Goal: Transaction & Acquisition: Purchase product/service

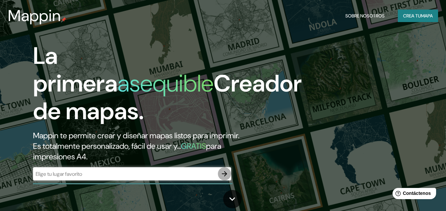
click at [223, 176] on icon "button" at bounding box center [224, 174] width 8 height 8
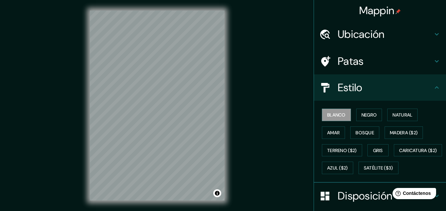
click at [330, 41] on div "Ubicación" at bounding box center [380, 34] width 132 height 26
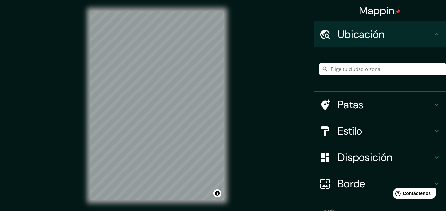
click at [332, 67] on input "Elige tu ciudad o zona" at bounding box center [382, 69] width 127 height 12
type input "c"
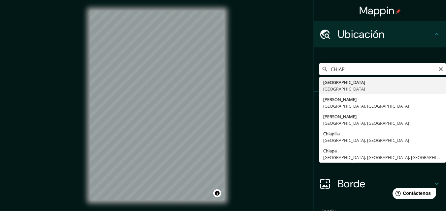
type input "[GEOGRAPHIC_DATA], [GEOGRAPHIC_DATA]"
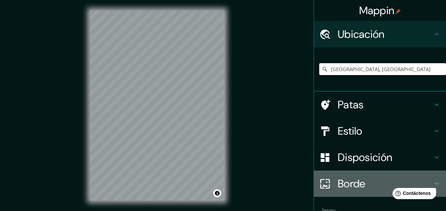
click at [334, 193] on div "Borde" at bounding box center [380, 184] width 132 height 26
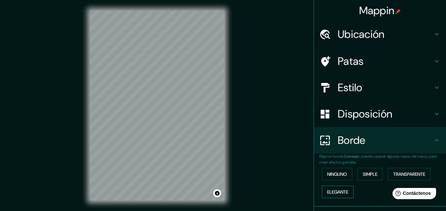
click at [334, 193] on font "Elegante" at bounding box center [337, 192] width 21 height 6
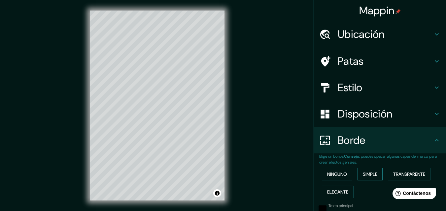
click at [357, 177] on button "Simple" at bounding box center [369, 174] width 25 height 13
click at [345, 171] on button "Ninguno" at bounding box center [337, 174] width 30 height 13
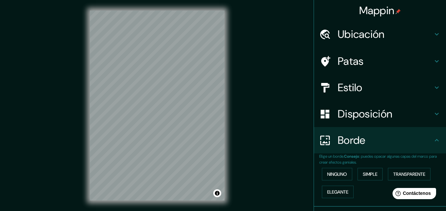
click at [376, 87] on h4 "Estilo" at bounding box center [384, 87] width 95 height 13
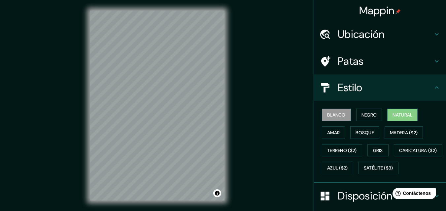
click at [393, 111] on font "Natural" at bounding box center [402, 115] width 20 height 9
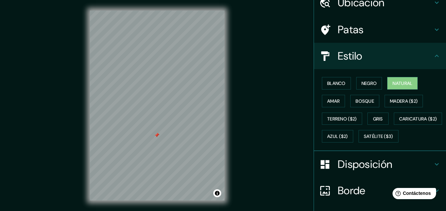
scroll to position [66, 0]
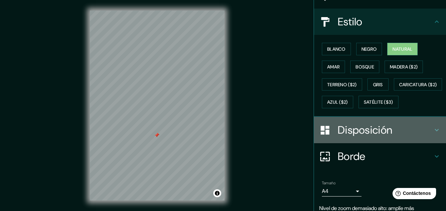
click at [370, 137] on font "Disposición" at bounding box center [364, 130] width 54 height 14
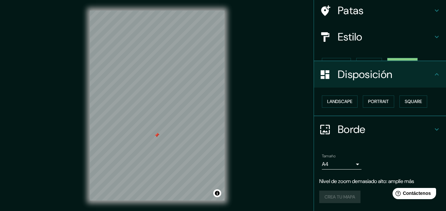
scroll to position [40, 0]
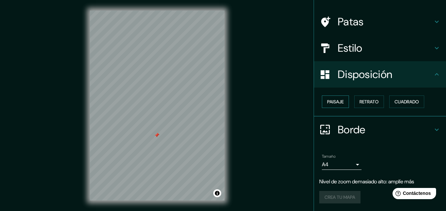
click at [340, 107] on button "Paisaje" at bounding box center [335, 102] width 27 height 13
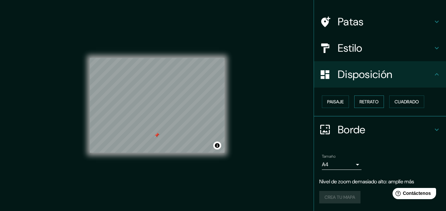
click at [359, 105] on font "Retrato" at bounding box center [368, 102] width 19 height 6
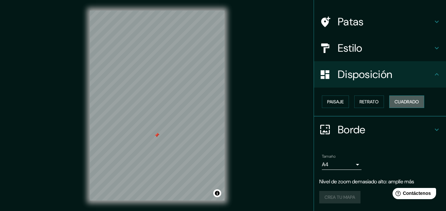
click at [394, 100] on font "Cuadrado" at bounding box center [406, 102] width 24 height 6
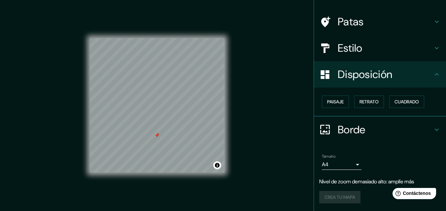
click at [351, 128] on font "Borde" at bounding box center [351, 130] width 28 height 14
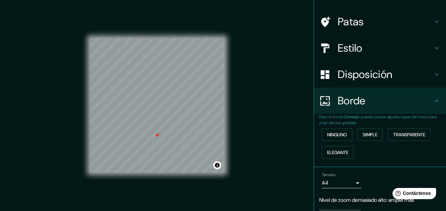
click at [350, 112] on div "Borde" at bounding box center [380, 101] width 132 height 26
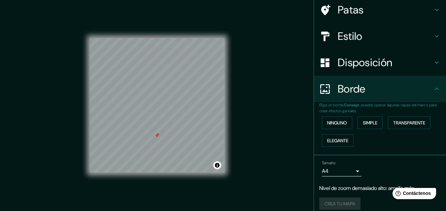
scroll to position [58, 0]
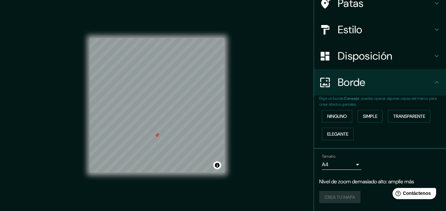
click at [350, 157] on div "Tamaño A4 single" at bounding box center [342, 162] width 40 height 16
click at [349, 165] on body "Mappin Ubicación [GEOGRAPHIC_DATA], [GEOGRAPHIC_DATA] Patas Estilo Disposición …" at bounding box center [223, 105] width 446 height 211
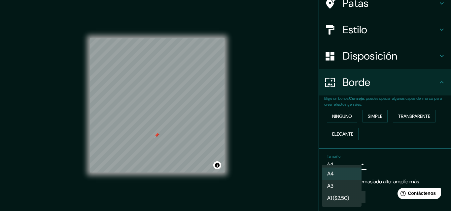
click at [350, 163] on div at bounding box center [225, 105] width 451 height 211
